Goal: Check status: Check status

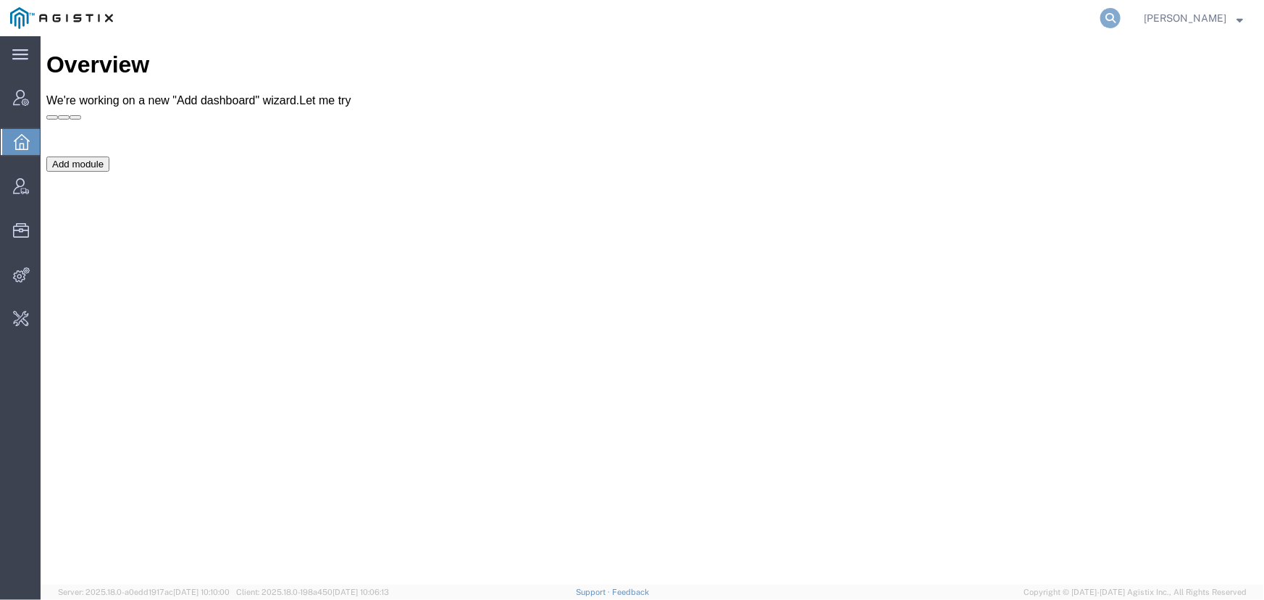
click at [1111, 14] on icon at bounding box center [1110, 18] width 20 height 20
click at [840, 17] on input "search" at bounding box center [880, 18] width 440 height 35
type input "[EMAIL_ADDRESS][PERSON_NAME][DOMAIN_NAME]"
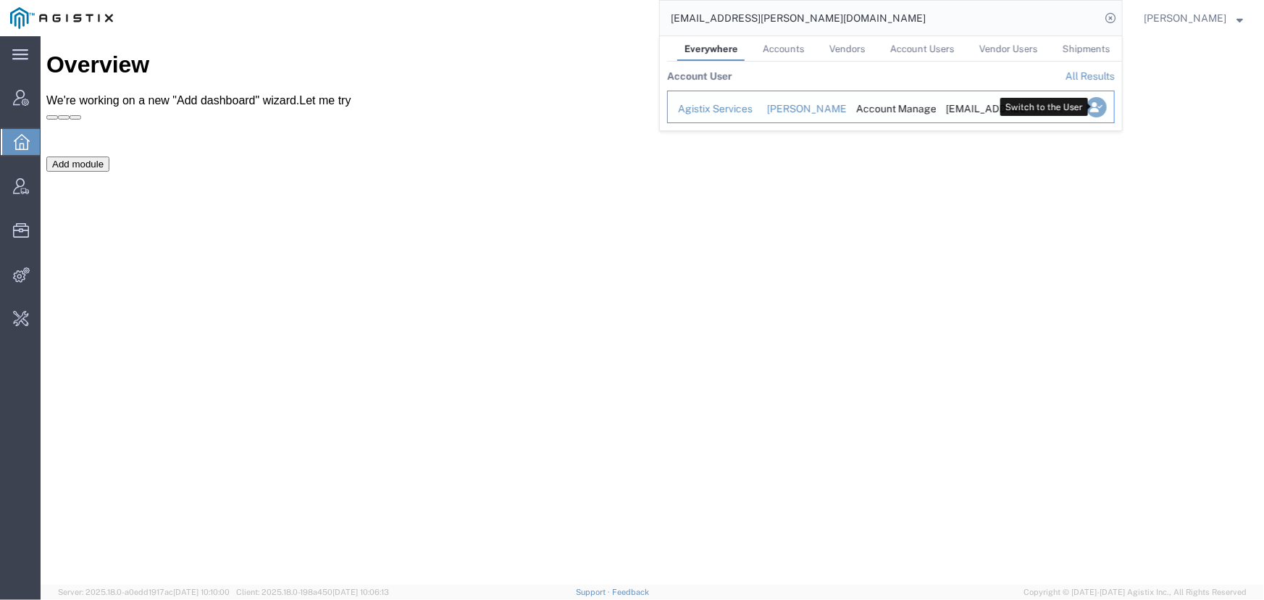
click at [1093, 105] on icon "Search Results" at bounding box center [1097, 107] width 20 height 20
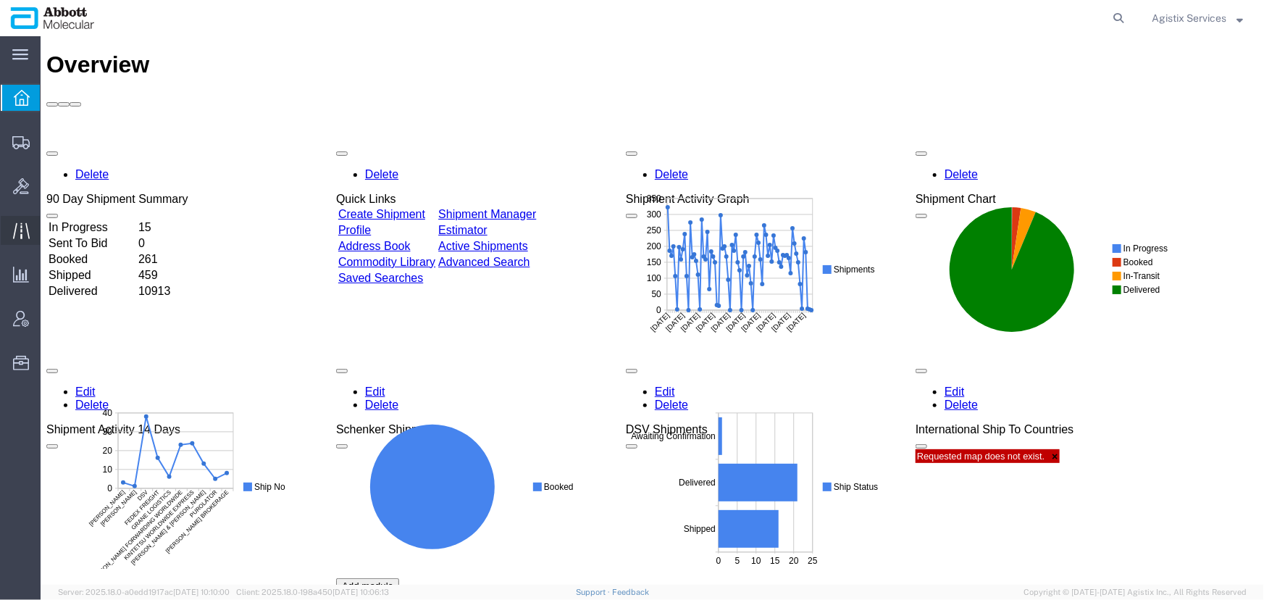
click at [17, 230] on icon at bounding box center [21, 230] width 17 height 17
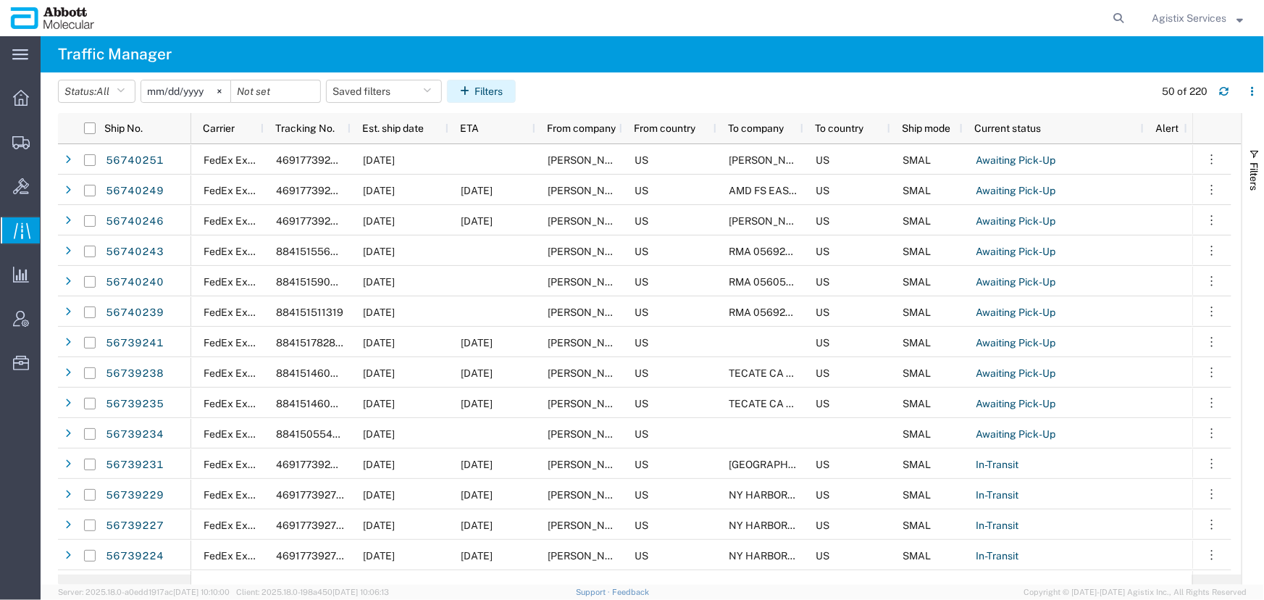
click at [487, 88] on button "Filters" at bounding box center [481, 91] width 69 height 23
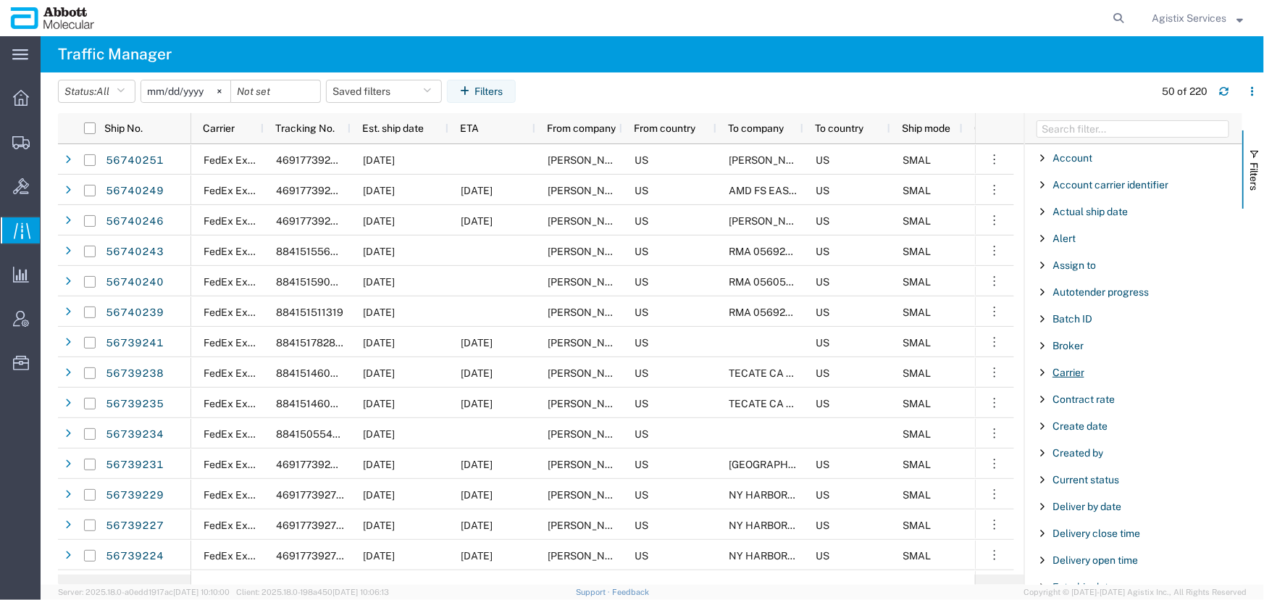
click at [1069, 371] on span "Carrier" at bounding box center [1069, 373] width 32 height 12
click at [1087, 435] on input "Filter Value" at bounding box center [1139, 433] width 190 height 17
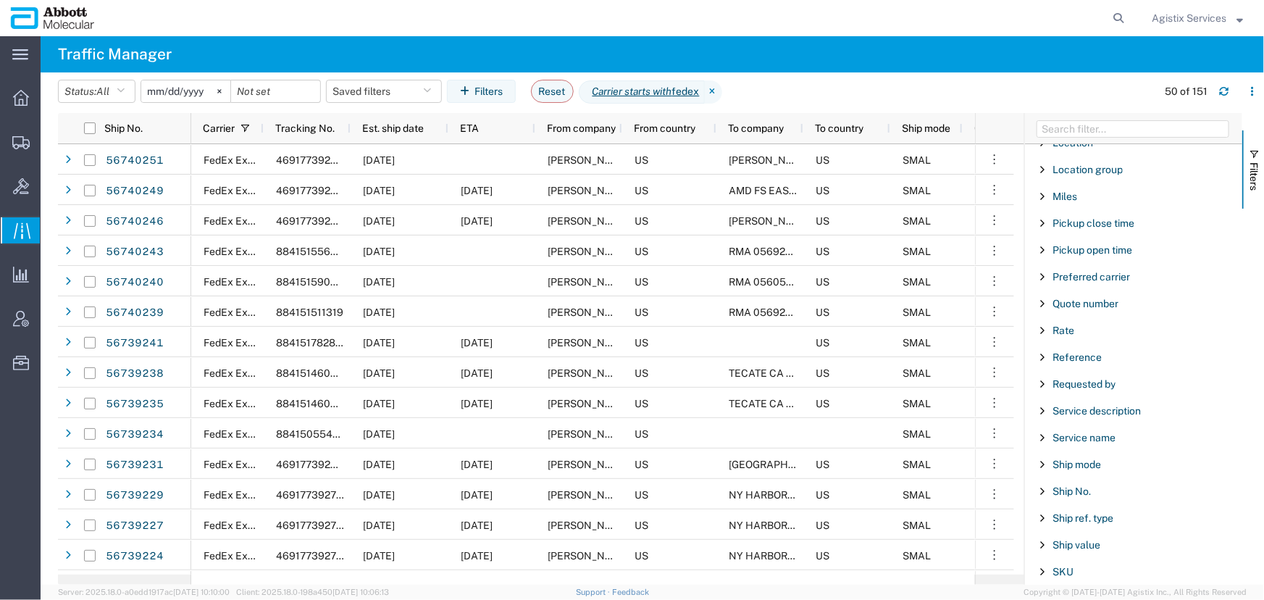
scroll to position [1053, 0]
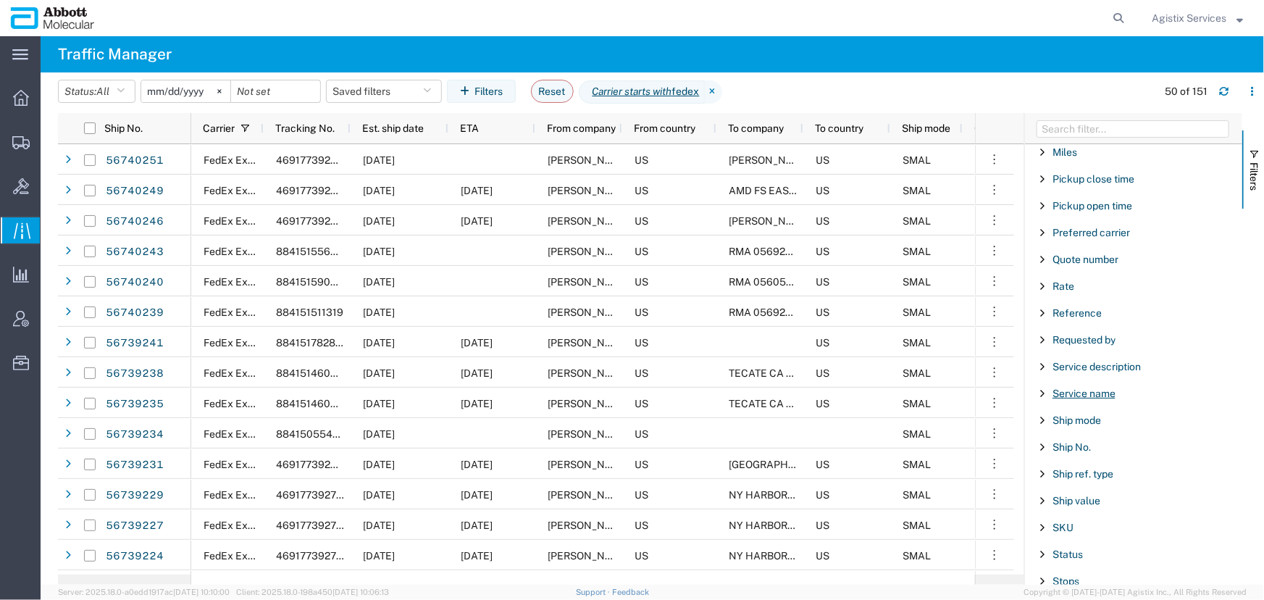
type input "fedex"
click at [1086, 389] on span "Service name" at bounding box center [1084, 394] width 63 height 12
click at [1078, 432] on div "starts with" at bounding box center [1139, 430] width 190 height 17
click at [1072, 447] on input "Filter Value" at bounding box center [1139, 454] width 190 height 17
type input "ground"
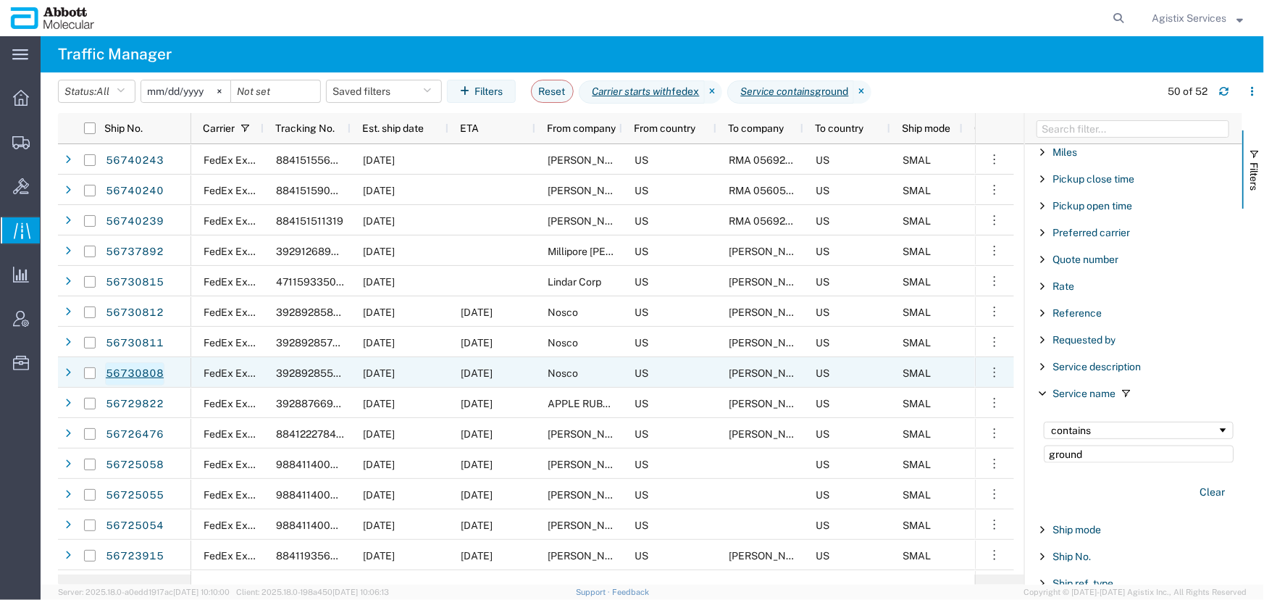
click at [147, 368] on link "56730808" at bounding box center [134, 373] width 59 height 23
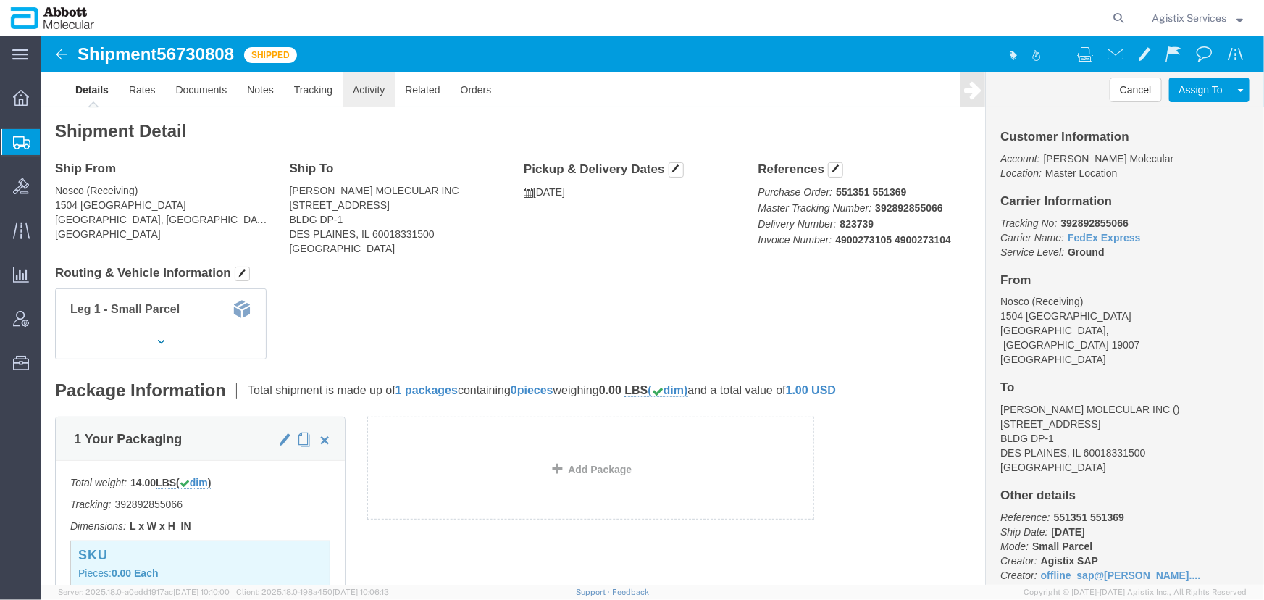
click link "Activity"
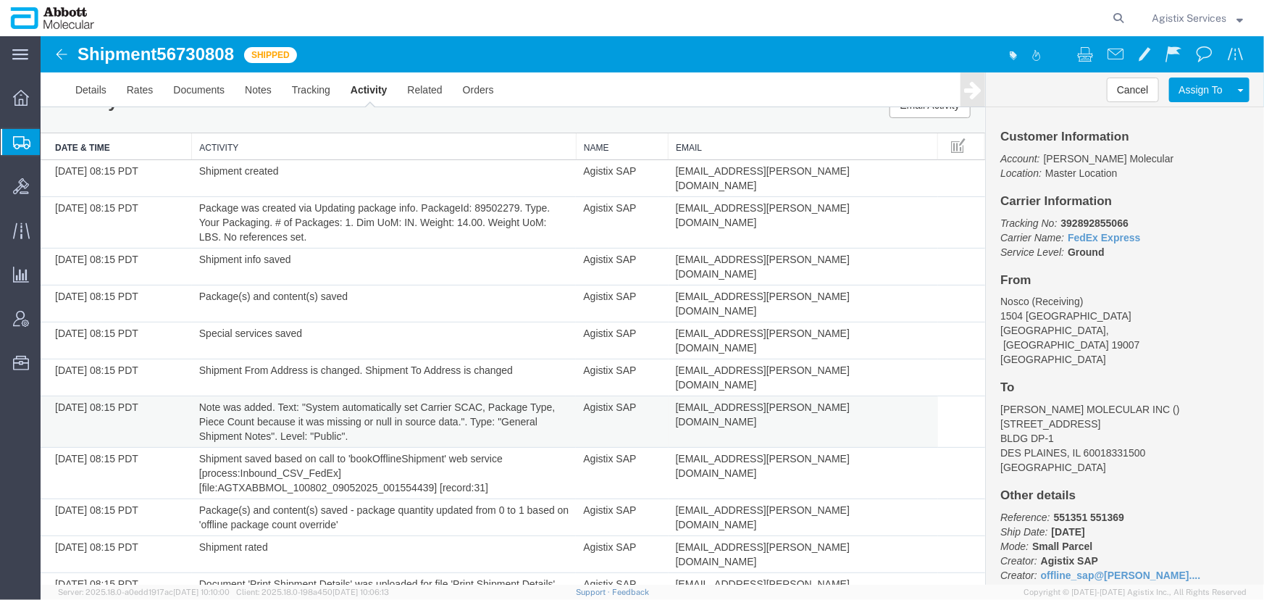
scroll to position [57, 0]
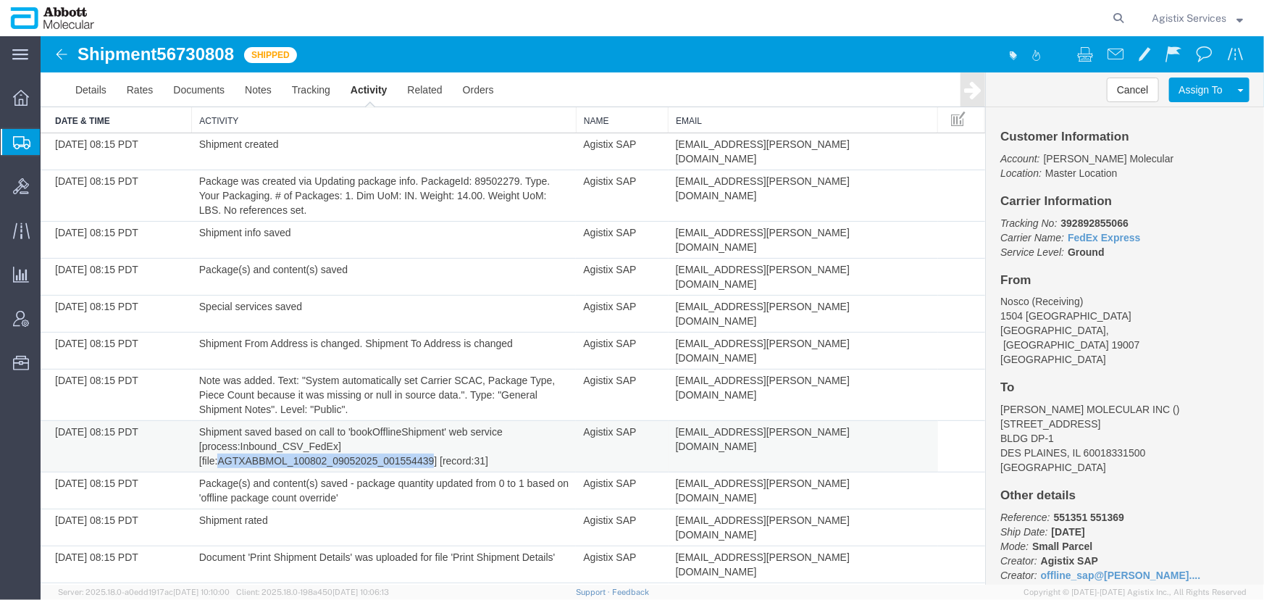
drag, startPoint x: 216, startPoint y: 386, endPoint x: 433, endPoint y: 382, distance: 217.4
click at [433, 420] on td "Shipment saved based on call to 'bookOfflineShipment' web service [process:Inbo…" at bounding box center [383, 445] width 385 height 51
copy td "AGTXABBMOL_100802_09052025_001554439"
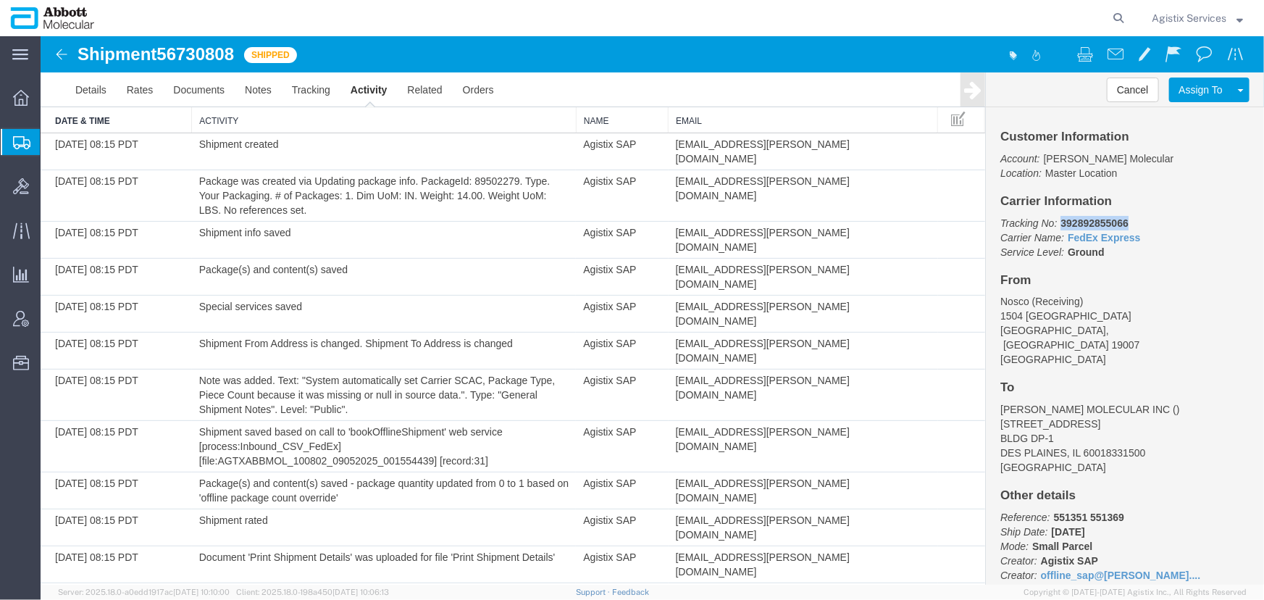
drag, startPoint x: 1053, startPoint y: 221, endPoint x: 1122, endPoint y: 219, distance: 68.8
click at [1122, 219] on p "Tracking No: 392892855066 Carrier Name: FedEx Express FedEx Express Service Lev…" at bounding box center [1124, 236] width 249 height 43
copy b "392892855066"
click at [1176, 22] on span "Agistix Services" at bounding box center [1189, 18] width 75 height 16
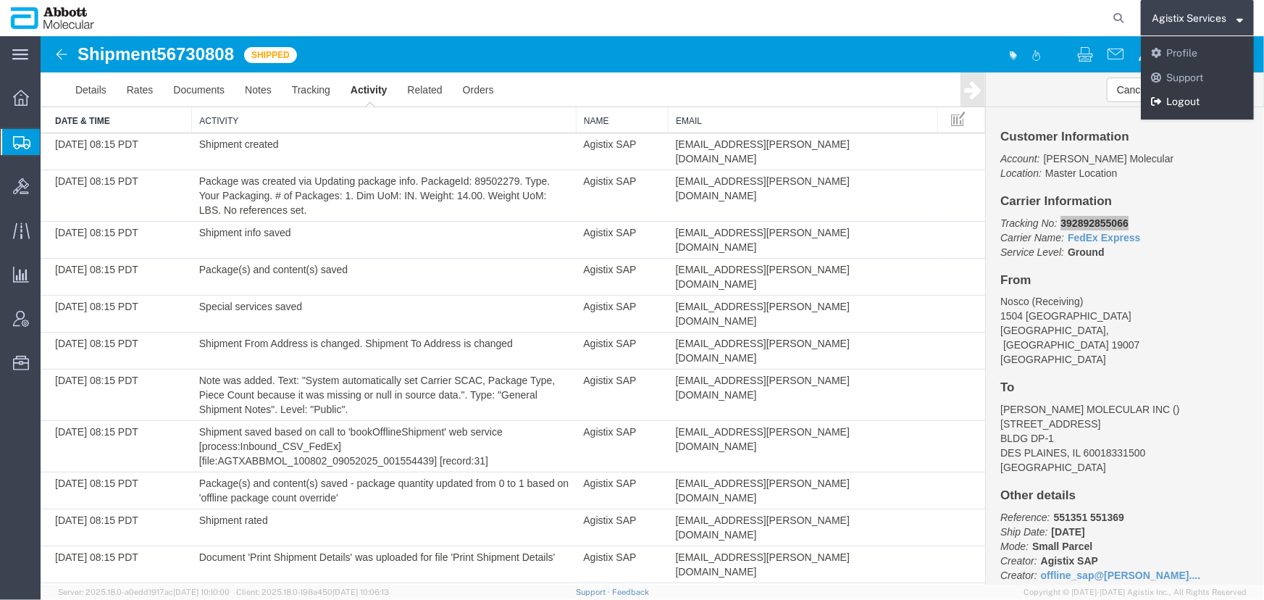
click at [1177, 95] on link "Logout" at bounding box center [1197, 102] width 113 height 25
